Goal: Transaction & Acquisition: Subscribe to service/newsletter

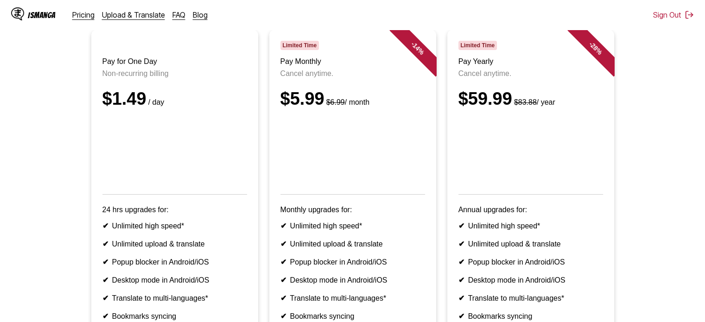
scroll to position [63, 0]
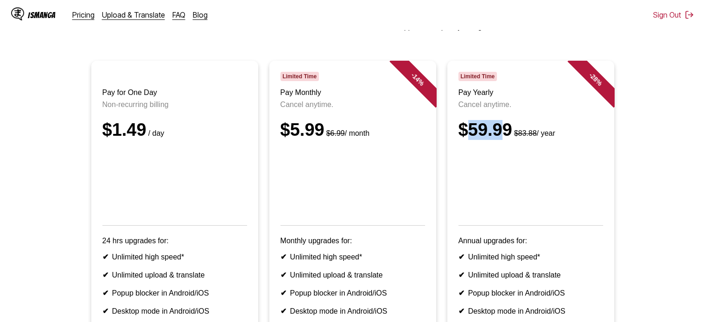
drag, startPoint x: 467, startPoint y: 141, endPoint x: 504, endPoint y: 144, distance: 36.3
click at [504, 140] on div "$59.99 $83.88 / year" at bounding box center [531, 130] width 145 height 20
drag, startPoint x: 458, startPoint y: 139, endPoint x: 510, endPoint y: 148, distance: 52.3
click at [510, 140] on div "$59.99 $83.88 / year" at bounding box center [531, 130] width 145 height 20
copy div "$59.99"
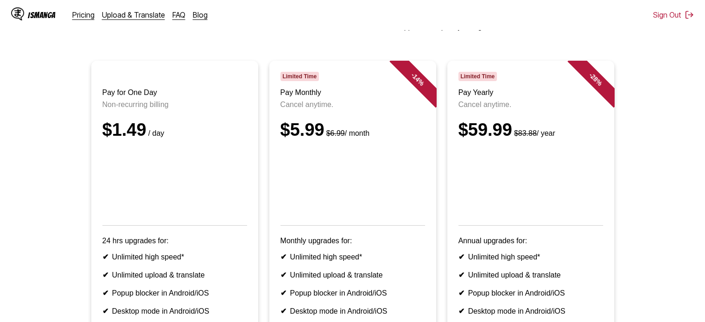
click at [695, 131] on ul "Pay for One Day Non-recurring billing $1.49 / day 24 hrs upgrades for: ✔ Unlimi…" at bounding box center [352, 231] width 690 height 341
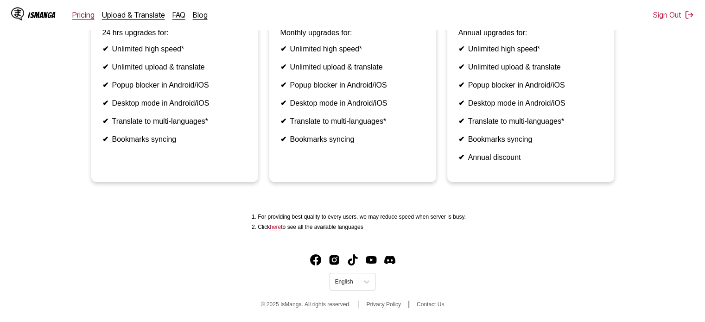
click at [78, 14] on link "Pricing" at bounding box center [83, 14] width 22 height 9
click at [365, 278] on icon at bounding box center [366, 281] width 9 height 9
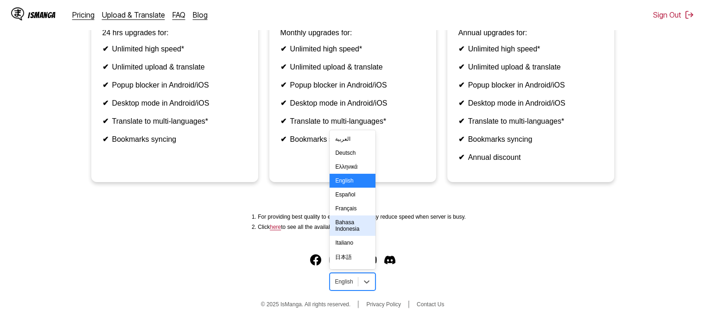
click at [348, 232] on div "Bahasa Indonesia" at bounding box center [352, 226] width 45 height 20
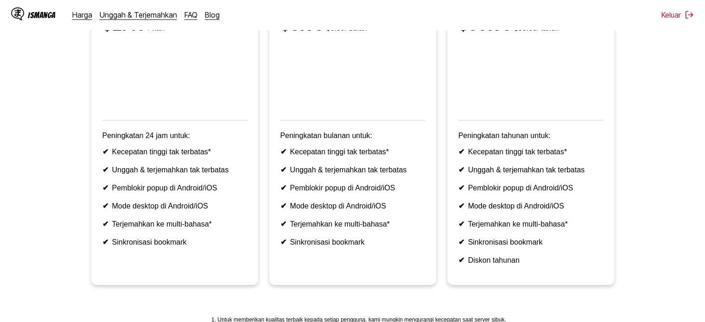
scroll to position [295, 0]
